Goal: Information Seeking & Learning: Learn about a topic

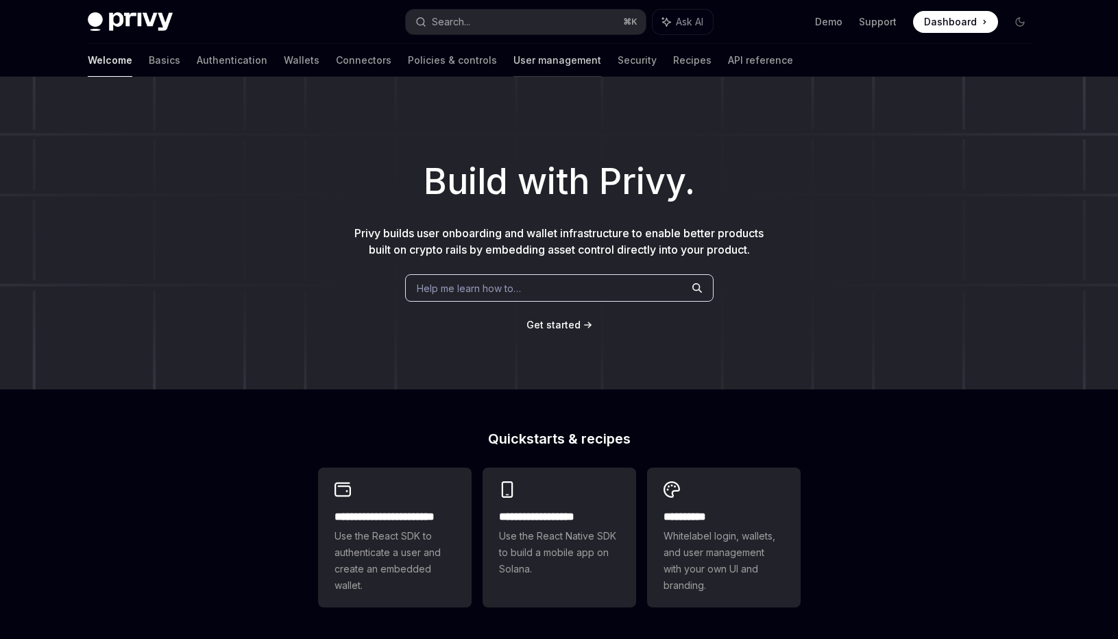
click at [513, 64] on link "User management" at bounding box center [557, 60] width 88 height 33
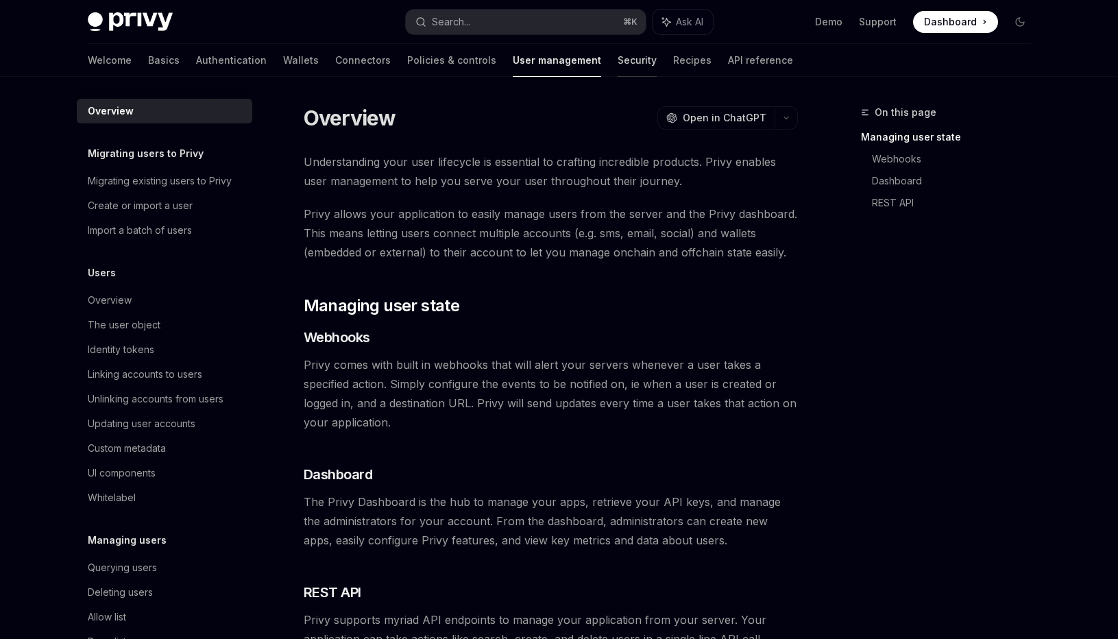
click at [618, 61] on link "Security" at bounding box center [637, 60] width 39 height 33
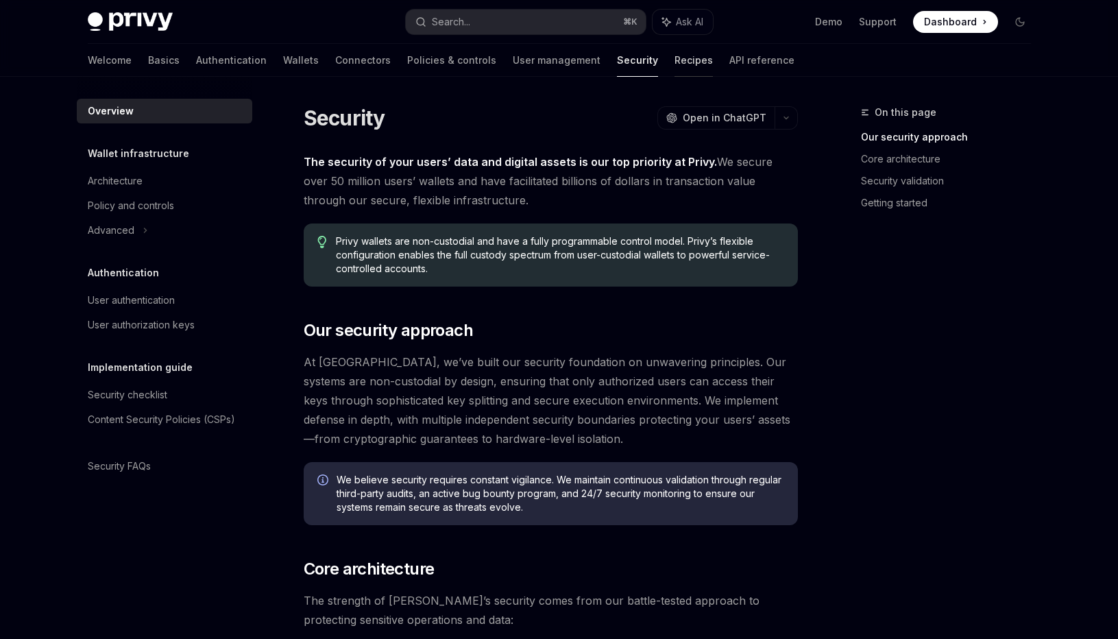
click at [675, 62] on link "Recipes" at bounding box center [694, 60] width 38 height 33
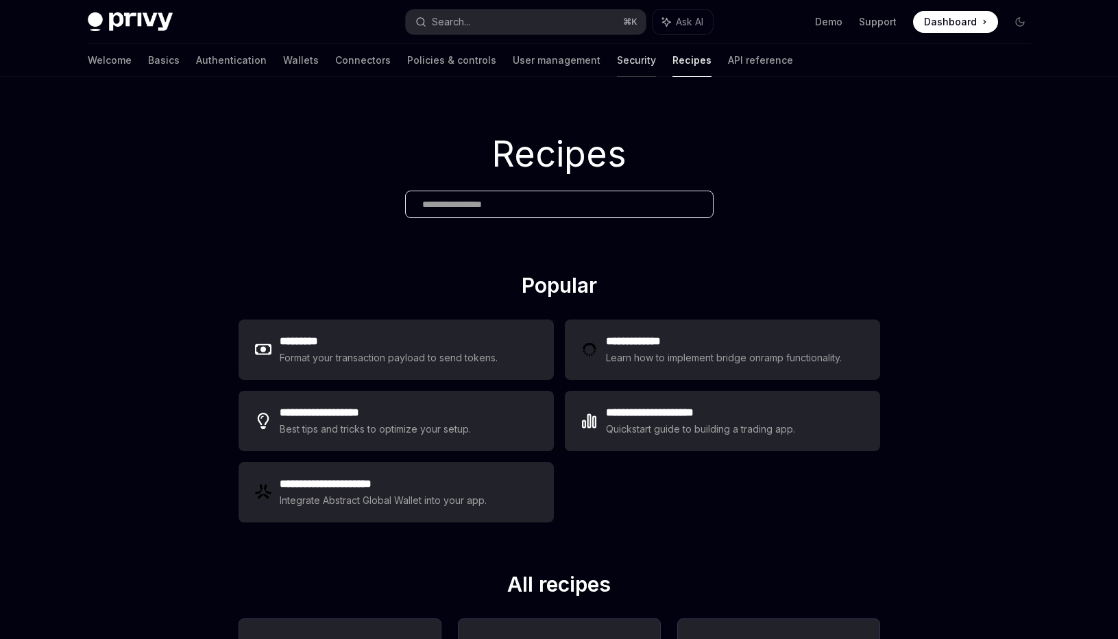
click at [617, 66] on link "Security" at bounding box center [636, 60] width 39 height 33
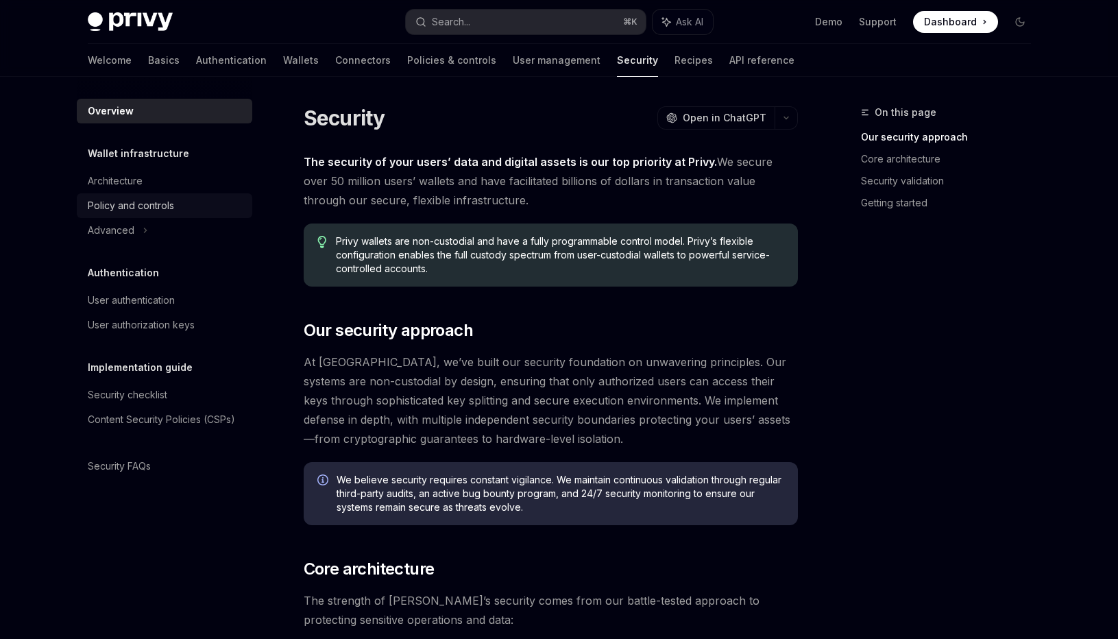
click at [136, 194] on link "Policy and controls" at bounding box center [165, 205] width 176 height 25
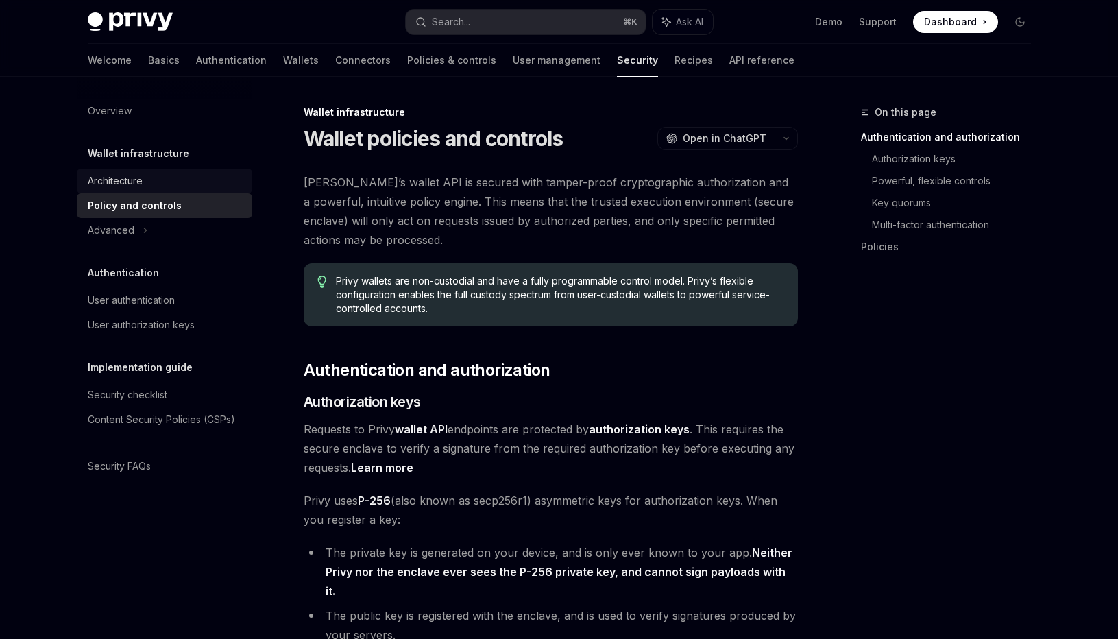
click at [132, 185] on div "Architecture" at bounding box center [115, 181] width 55 height 16
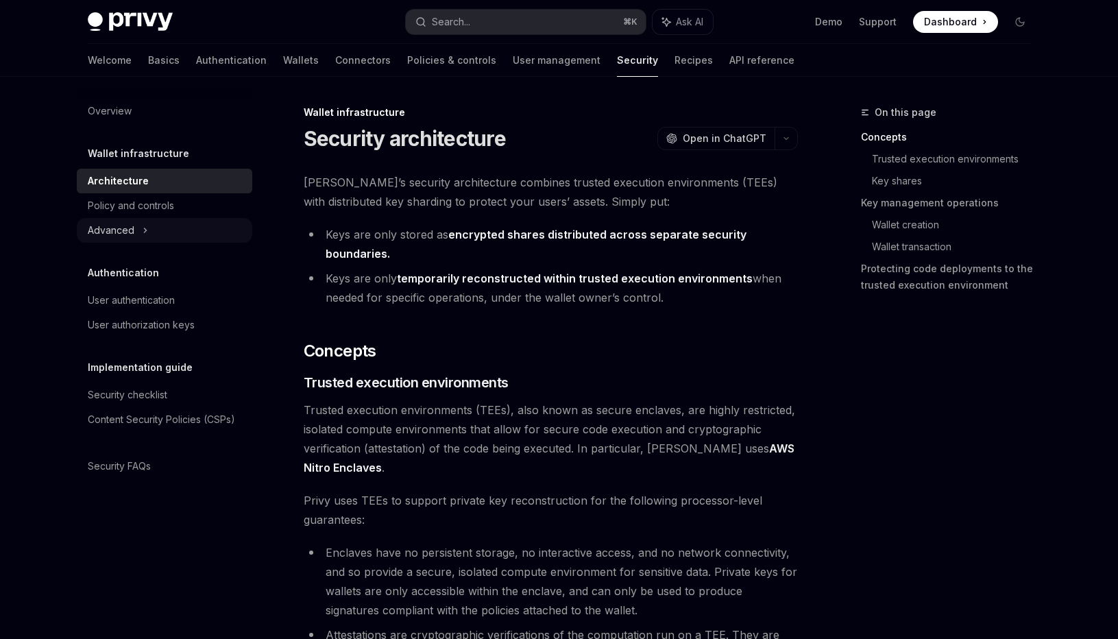
click at [143, 228] on icon at bounding box center [145, 230] width 5 height 16
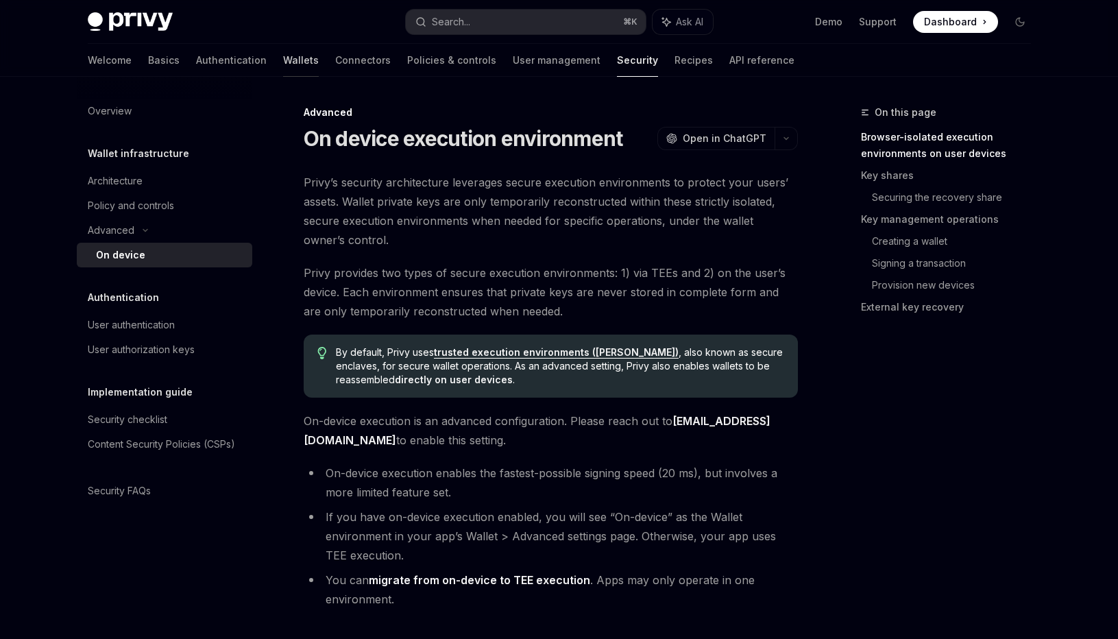
click at [283, 56] on link "Wallets" at bounding box center [301, 60] width 36 height 33
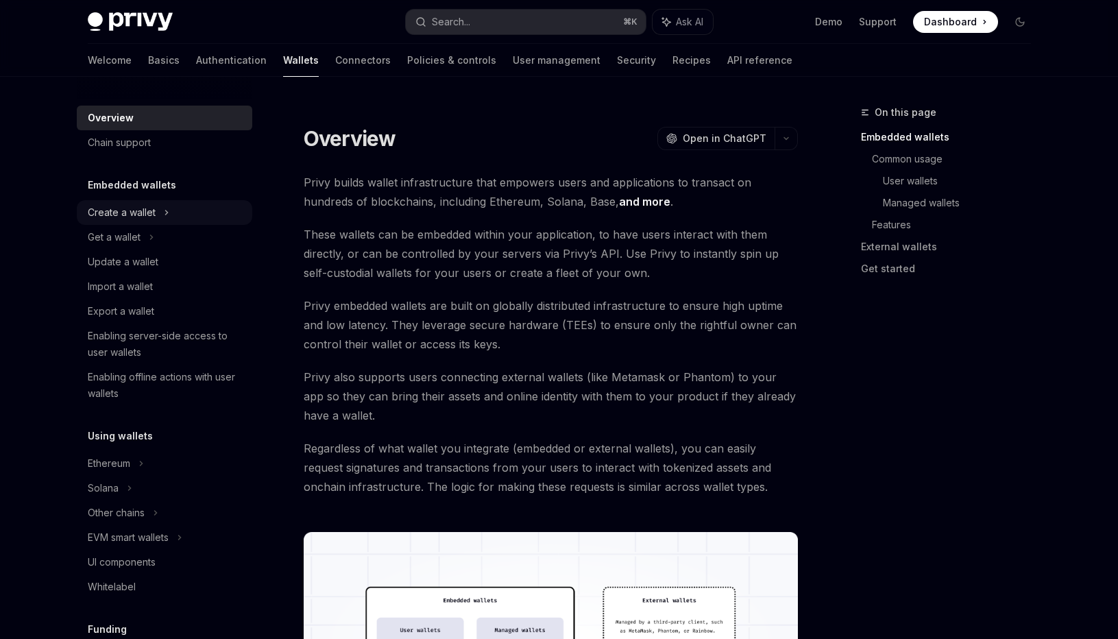
click at [134, 207] on div "Create a wallet" at bounding box center [122, 212] width 68 height 16
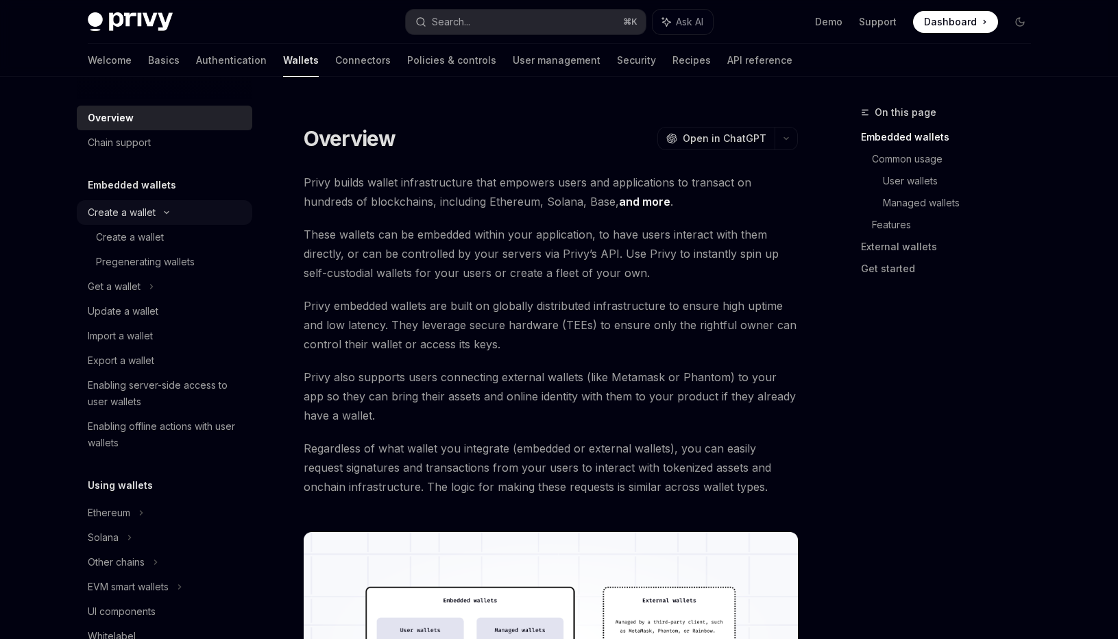
type textarea "*"
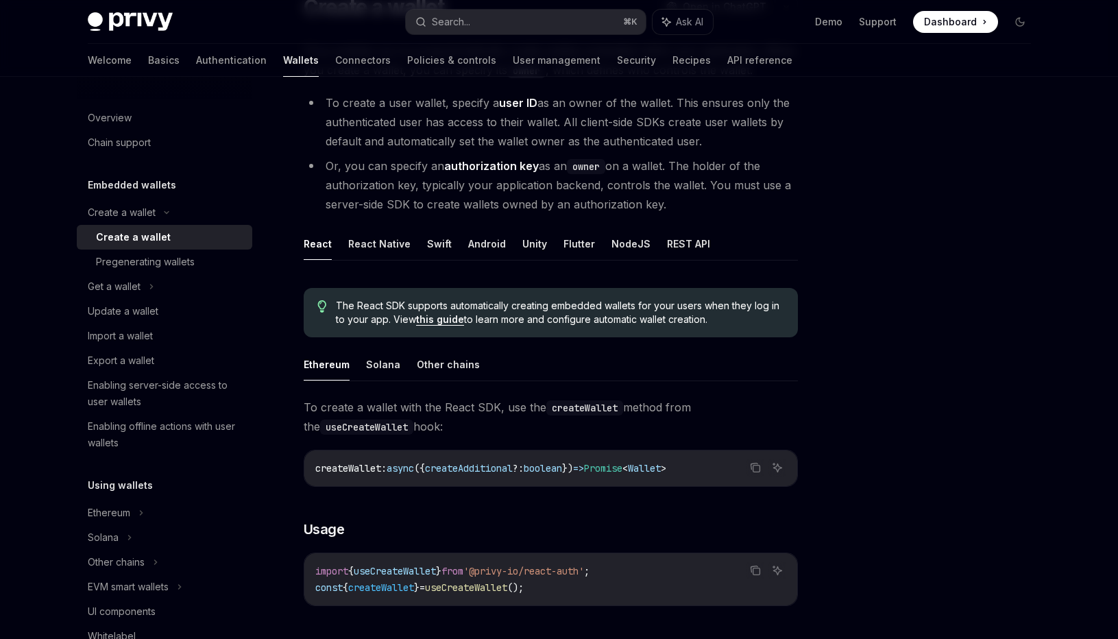
scroll to position [130, 0]
